Goal: Transaction & Acquisition: Purchase product/service

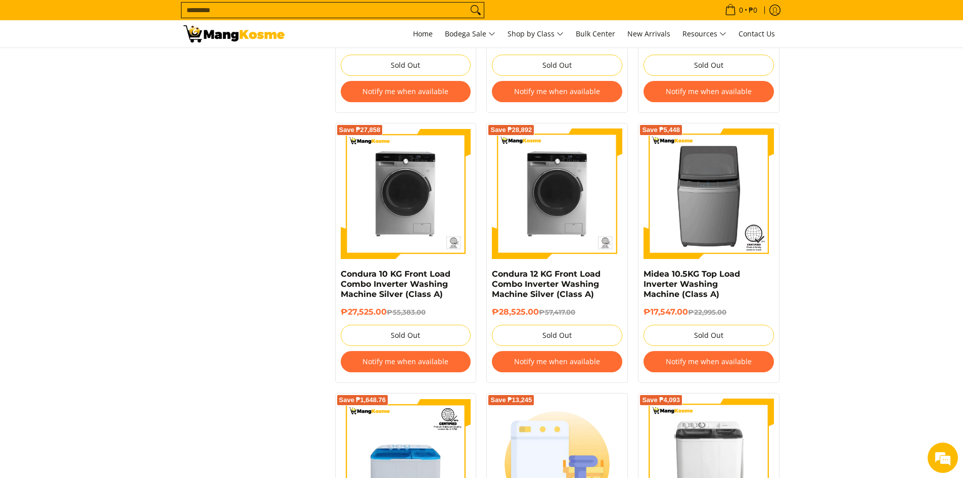
click at [707, 267] on div "Save ₱5,448" at bounding box center [709, 198] width 130 height 141
click at [707, 271] on link "Midea 10.5KG Top Load Inverter Washing Machine (Class A)" at bounding box center [692, 284] width 97 height 30
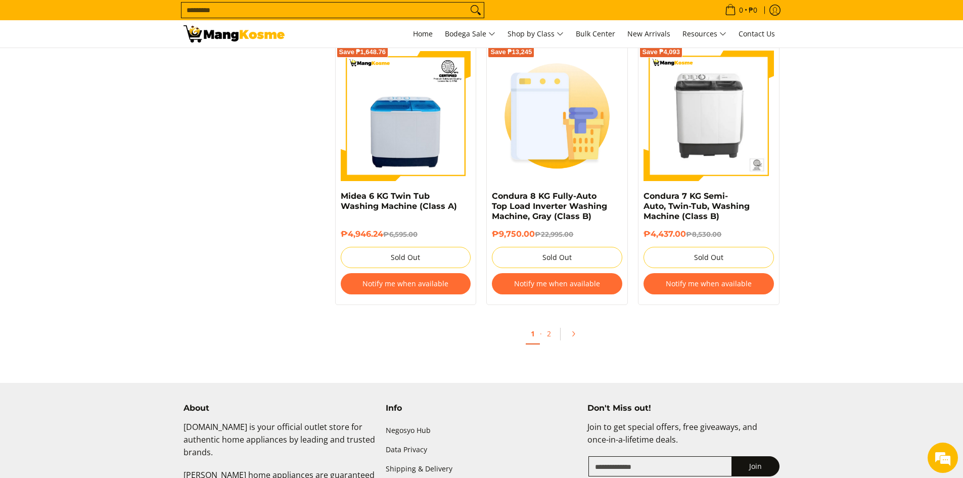
scroll to position [2073, 0]
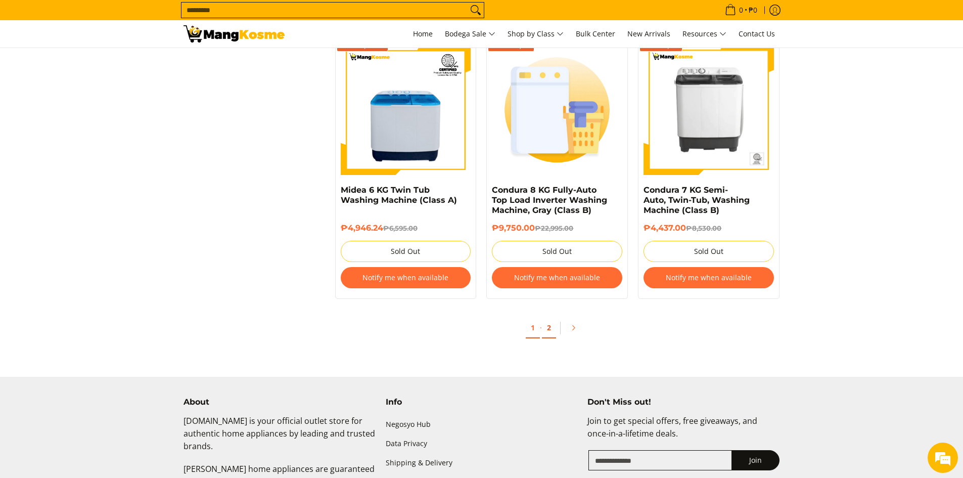
click at [550, 327] on link "2" at bounding box center [549, 327] width 14 height 21
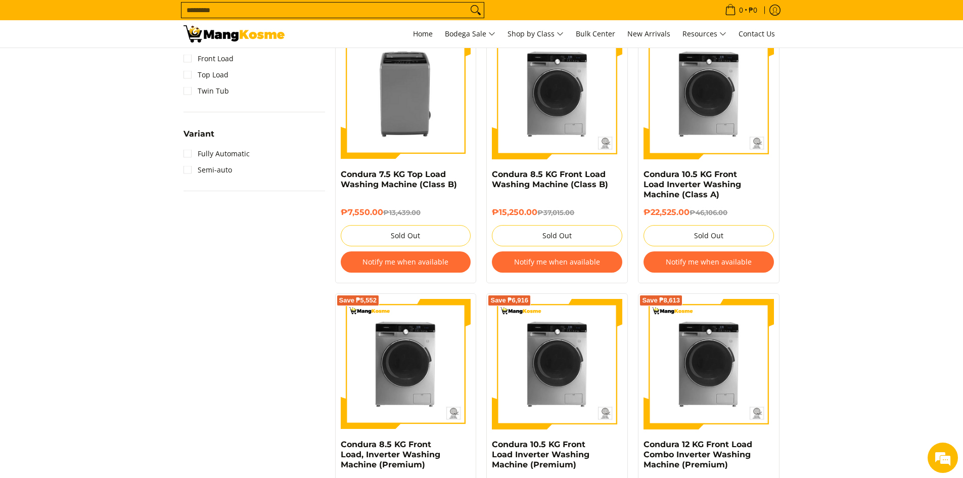
scroll to position [961, 0]
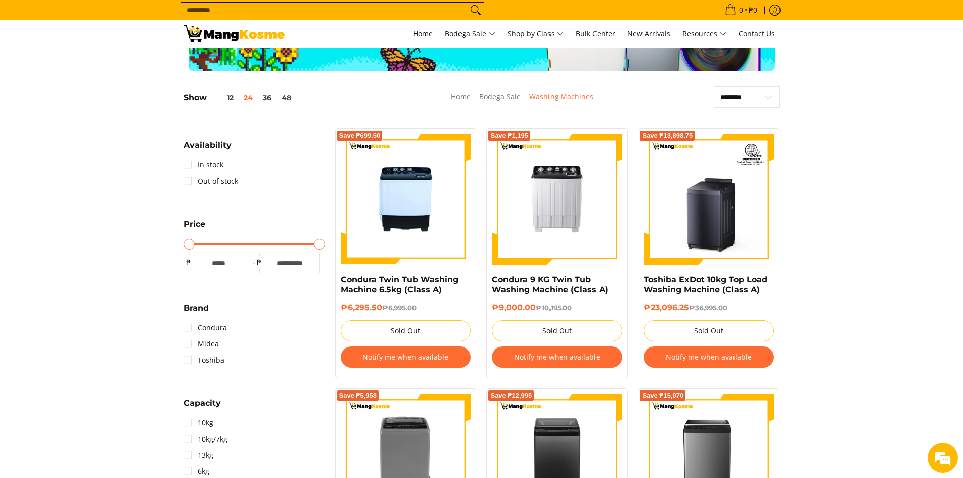
scroll to position [0, 0]
